Goal: Task Accomplishment & Management: Manage account settings

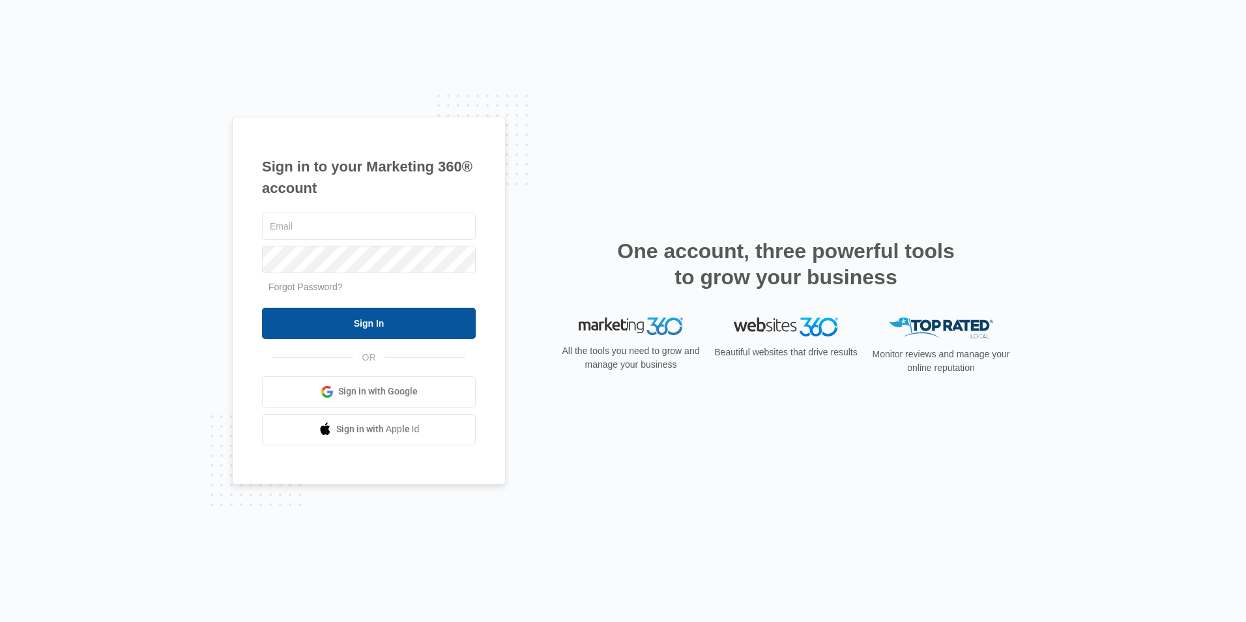
type input "[EMAIL_ADDRESS][DOMAIN_NAME]"
click at [377, 323] on input "Sign In" at bounding box center [369, 323] width 214 height 31
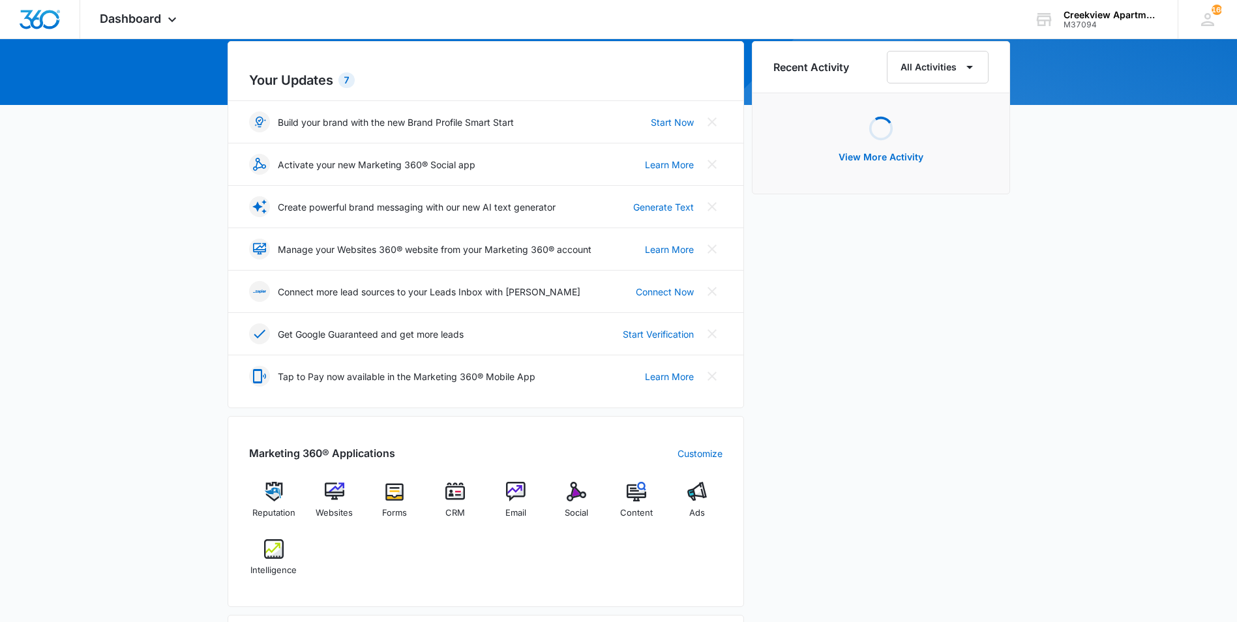
scroll to position [130, 0]
click at [454, 503] on div "CRM" at bounding box center [455, 504] width 50 height 46
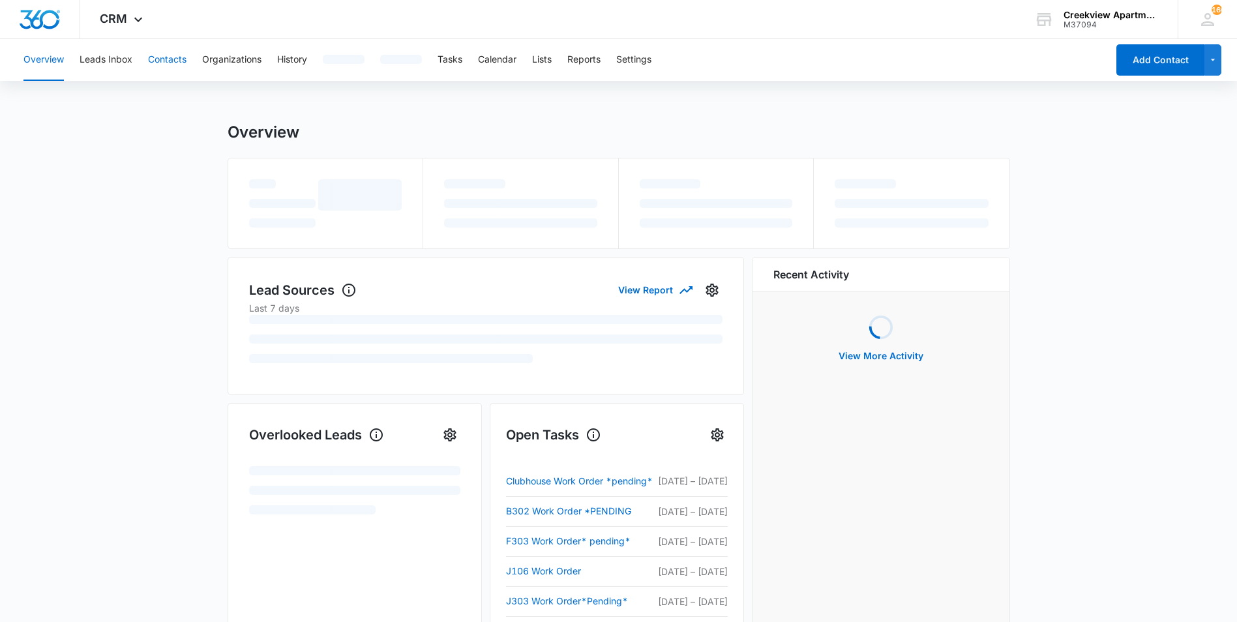
click at [186, 63] on button "Contacts" at bounding box center [167, 60] width 38 height 42
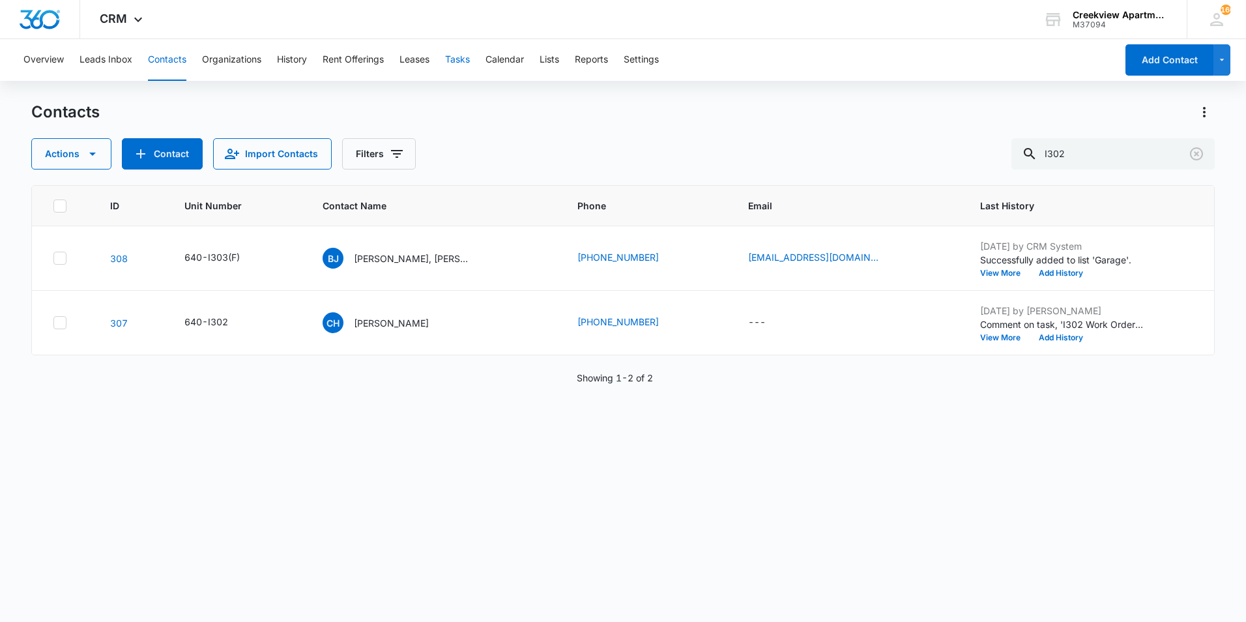
click at [453, 67] on button "Tasks" at bounding box center [457, 60] width 25 height 42
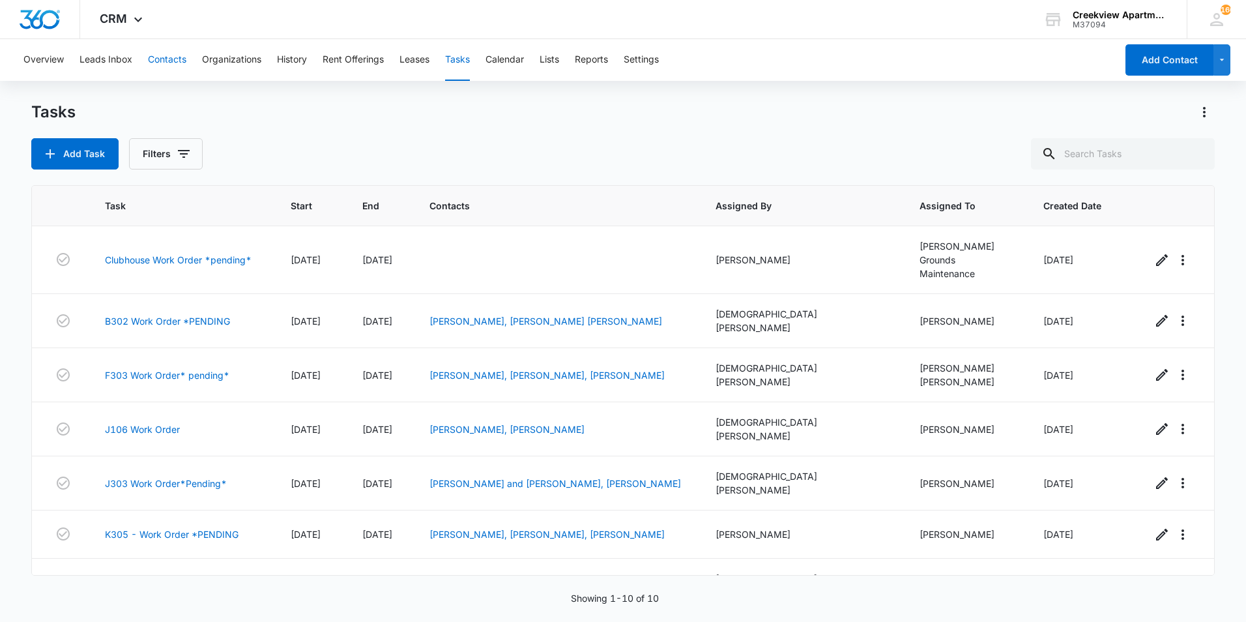
click at [180, 65] on button "Contacts" at bounding box center [167, 60] width 38 height 42
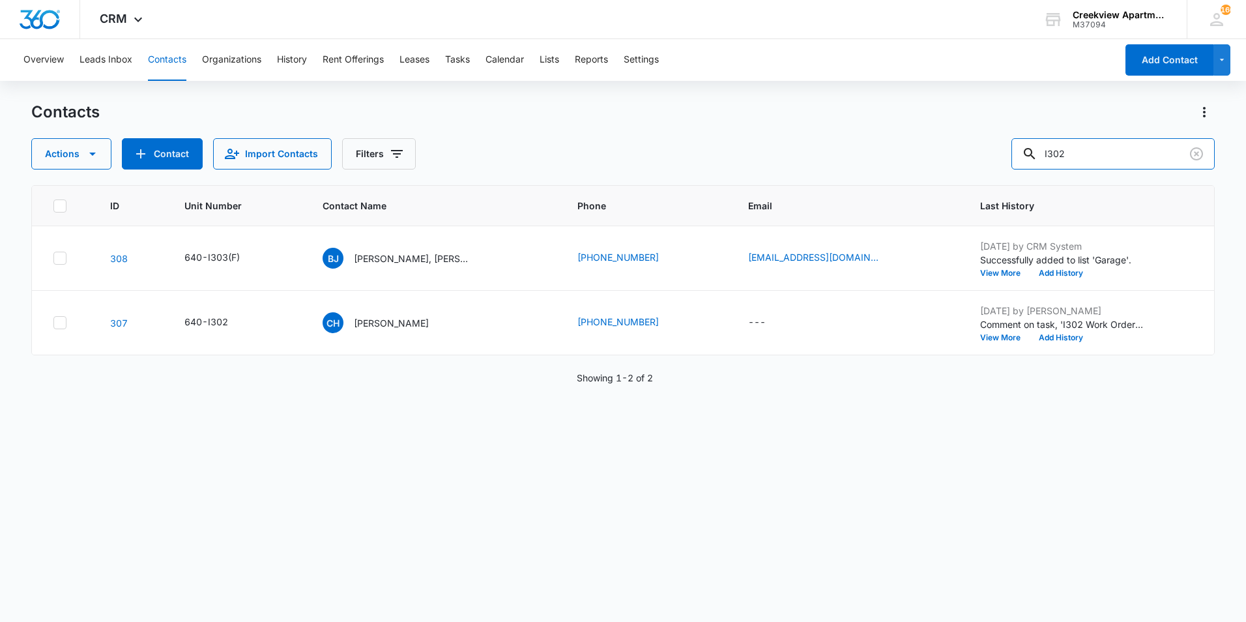
drag, startPoint x: 1108, startPoint y: 145, endPoint x: 996, endPoint y: 153, distance: 112.4
click at [996, 153] on div "Actions Contact Import Contacts Filters I302" at bounding box center [623, 153] width 1184 height 31
type input "l103"
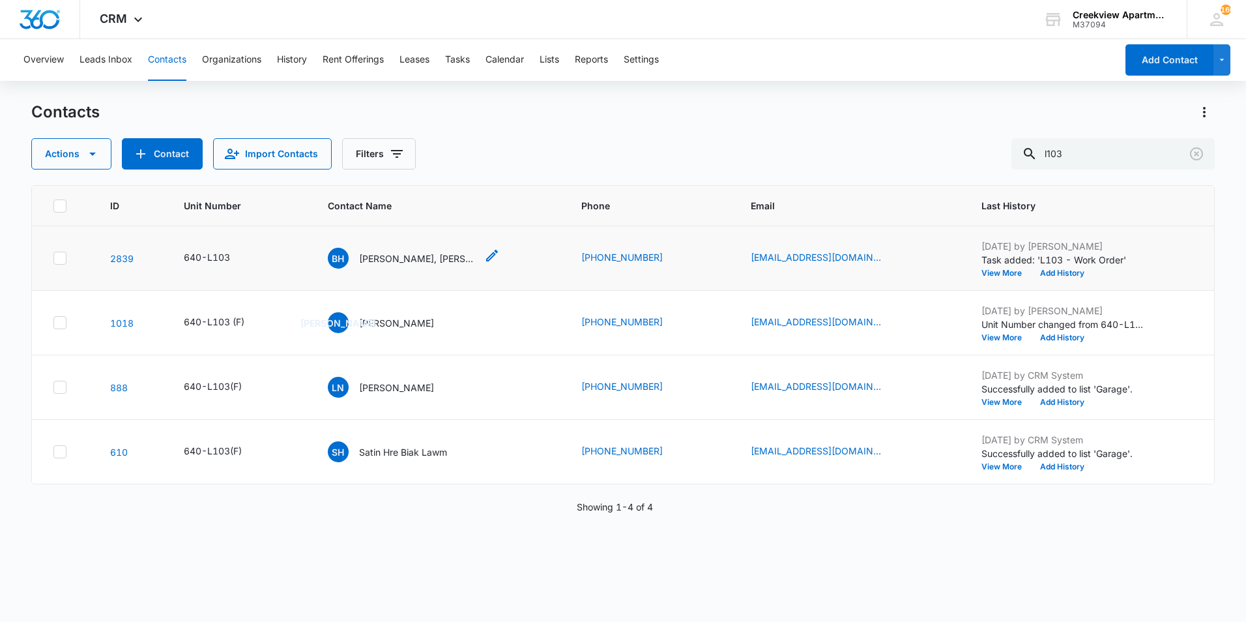
click at [398, 254] on p "Blake Hansen, Jessica White" at bounding box center [417, 259] width 117 height 14
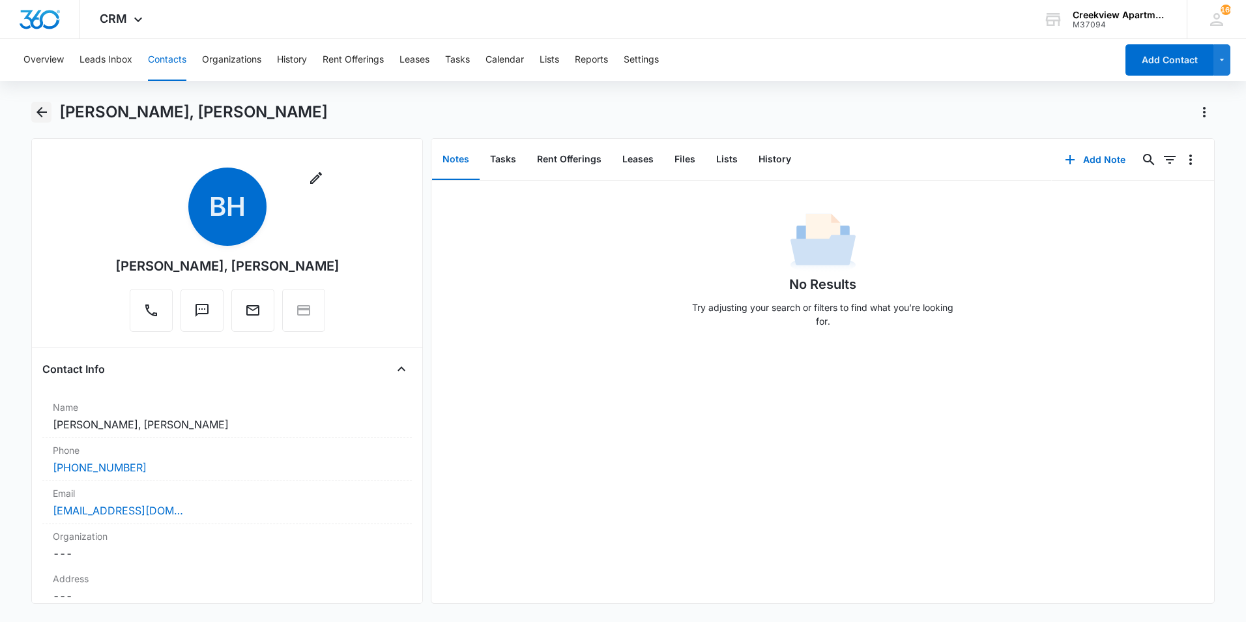
click at [43, 112] on icon "Back" at bounding box center [42, 112] width 10 height 10
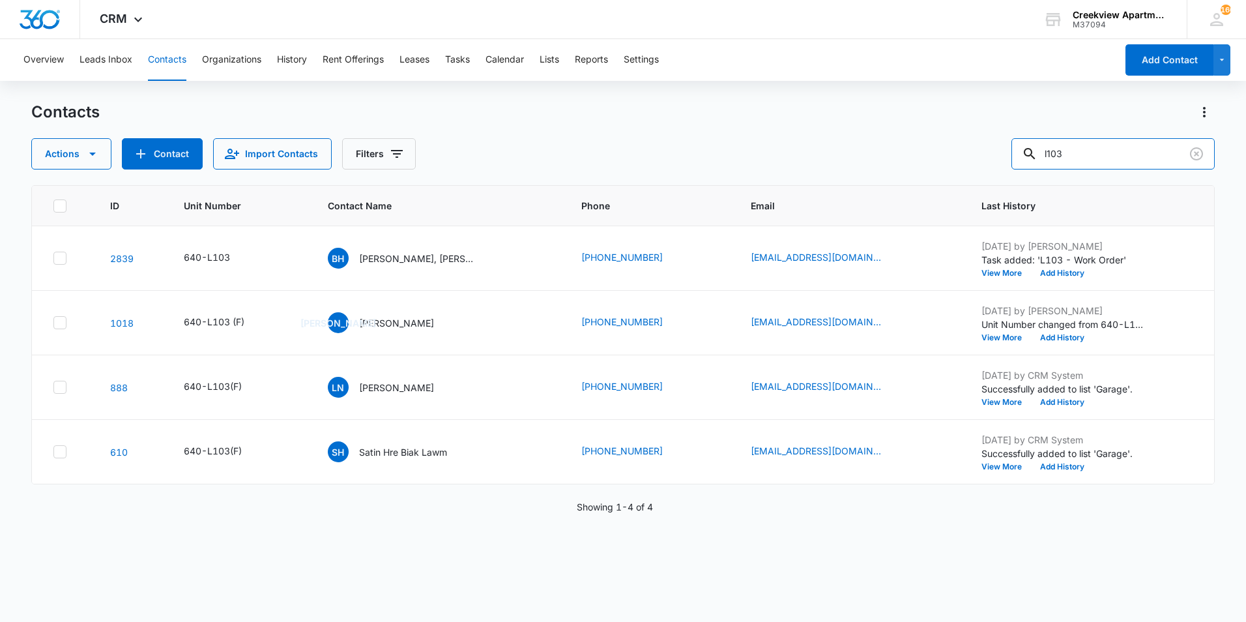
drag, startPoint x: 1058, startPoint y: 168, endPoint x: 1040, endPoint y: 173, distance: 18.4
click at [1040, 173] on div "Contacts Actions Contact Import Contacts Filters l103 ID Unit Number Contact Na…" at bounding box center [623, 361] width 1184 height 519
type input "l"
click at [780, 537] on div "ID Unit Number Contact Name Phone Email Last History 2839 640-L103 BH Blake Han…" at bounding box center [623, 395] width 1184 height 420
